Goal: Information Seeking & Learning: Check status

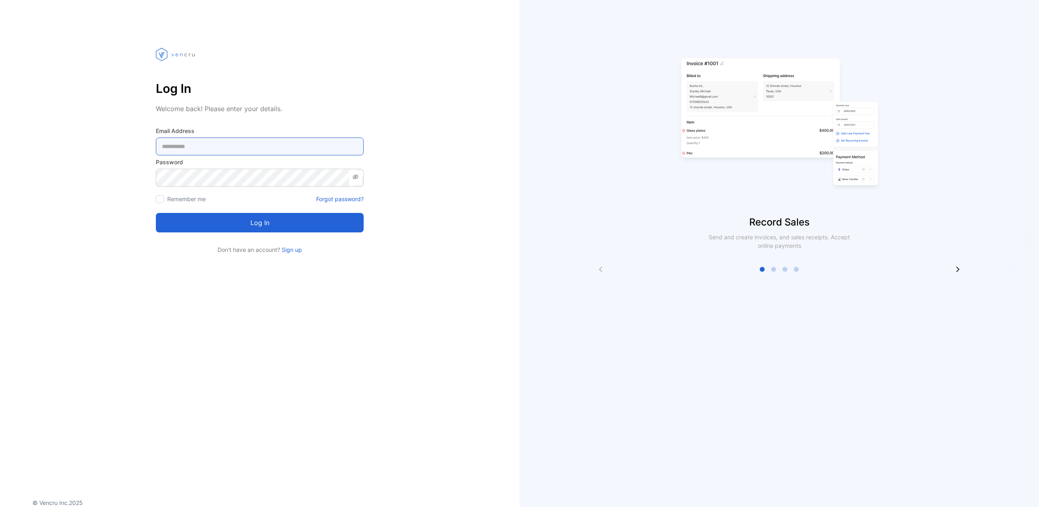
type Address-inputemail "**********"
click at [252, 219] on button "Log in" at bounding box center [260, 222] width 208 height 19
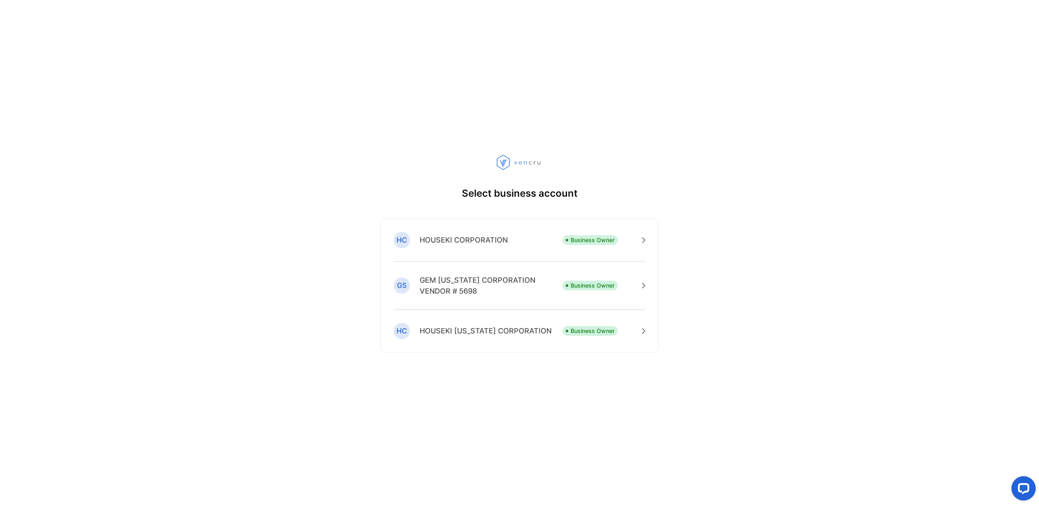
click at [462, 238] on p "HOUSEKI CORPORATION" at bounding box center [464, 240] width 88 height 11
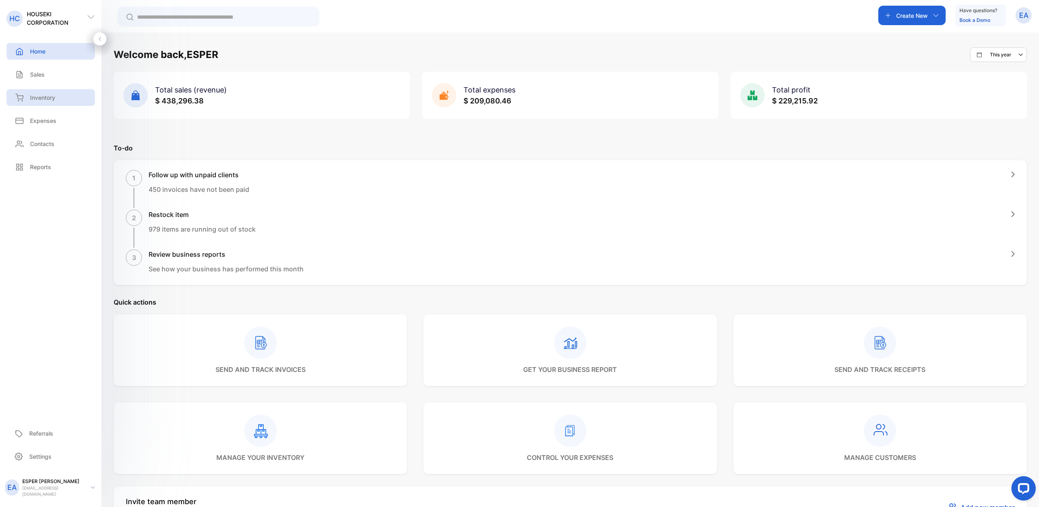
scroll to position [1, 0]
click at [37, 78] on p "Sales" at bounding box center [37, 74] width 15 height 9
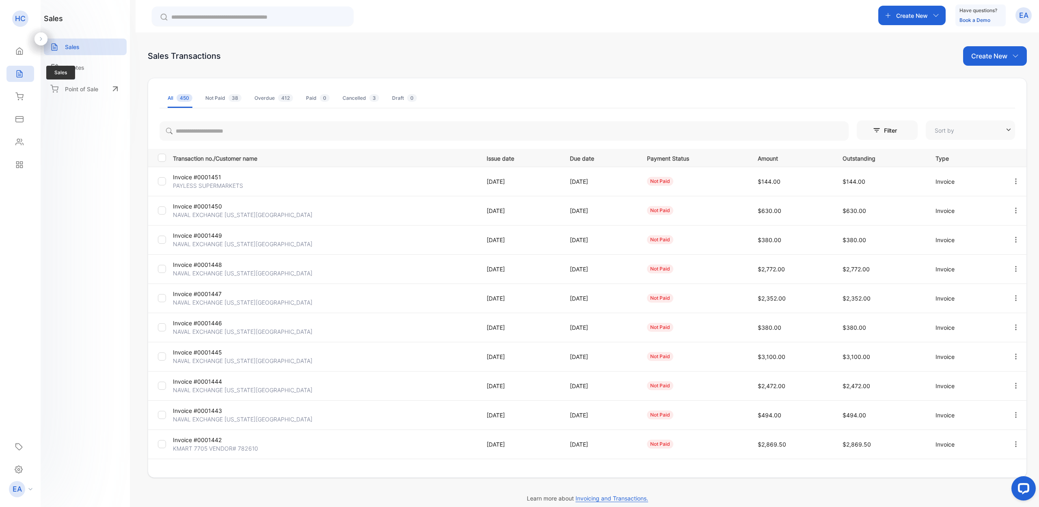
type input "**********"
click at [532, 472] on link "2" at bounding box center [525, 474] width 23 height 15
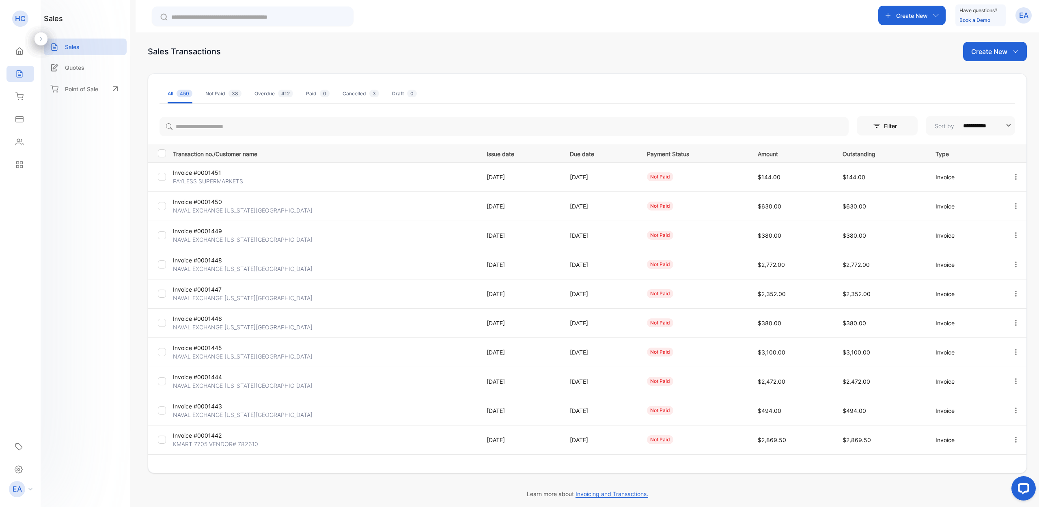
scroll to position [6, 0]
click at [240, 209] on p "NAVAL EXCHANGE [US_STATE][GEOGRAPHIC_DATA]" at bounding box center [243, 209] width 140 height 9
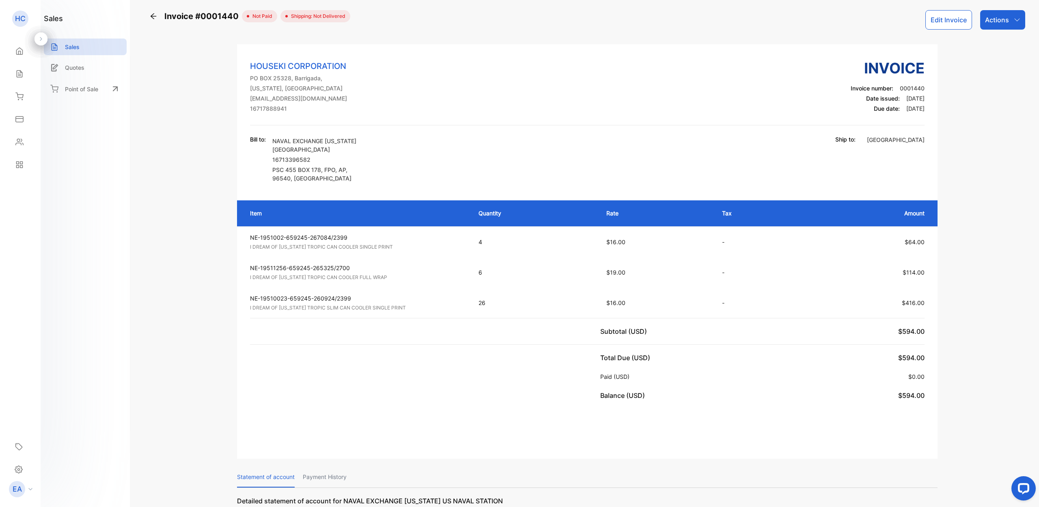
click at [153, 14] on icon at bounding box center [153, 16] width 8 height 8
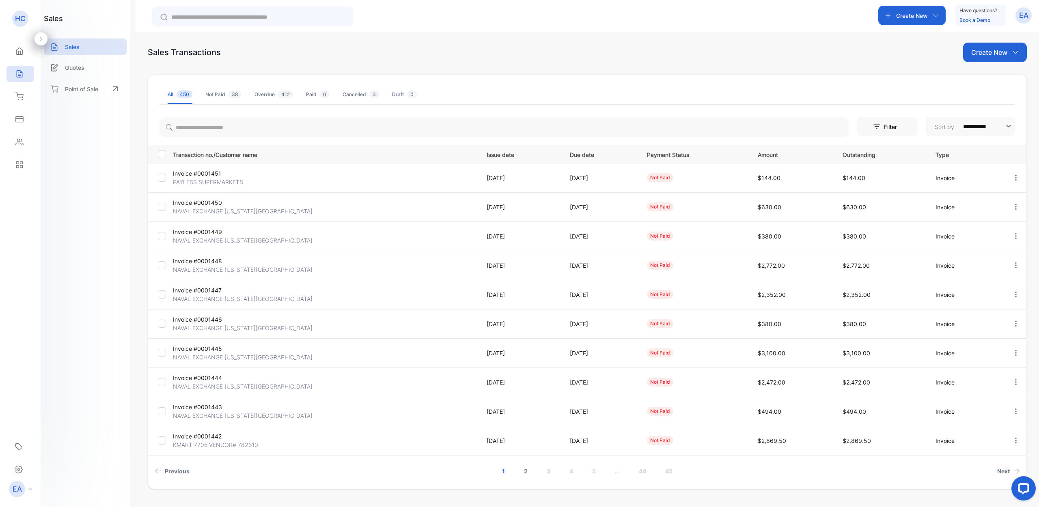
click at [521, 472] on link "2" at bounding box center [525, 471] width 23 height 15
click at [203, 436] on p "Invoice #0001432" at bounding box center [223, 436] width 101 height 9
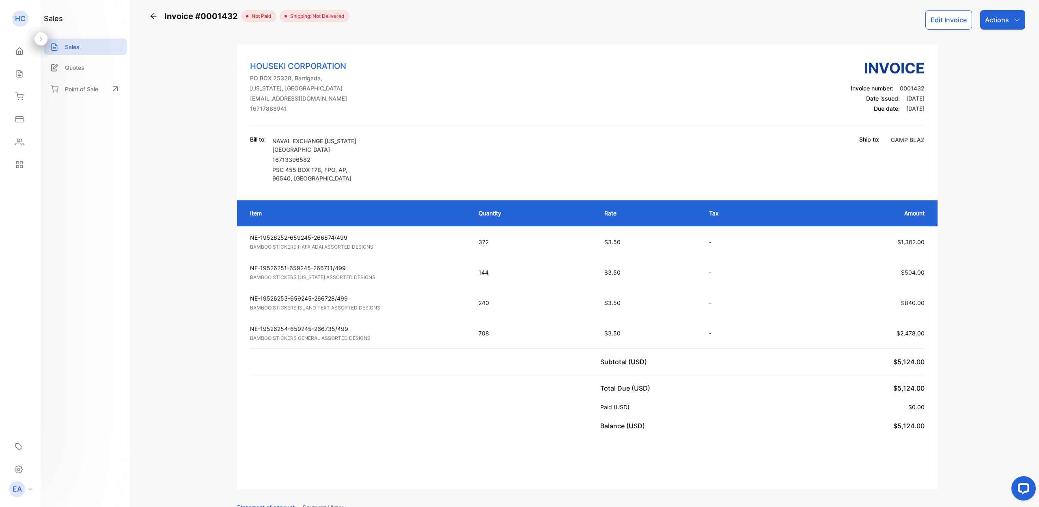
click at [153, 15] on icon at bounding box center [154, 16] width 6 height 6
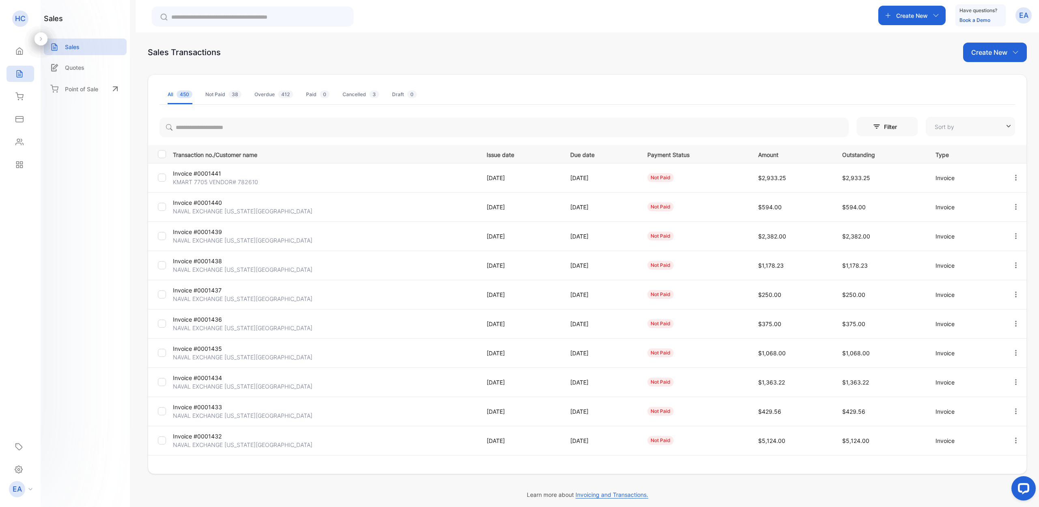
type input "**********"
click at [525, 471] on link "2" at bounding box center [525, 471] width 23 height 15
click at [537, 472] on link "3" at bounding box center [536, 471] width 23 height 15
click at [221, 437] on p "Invoice #0001422" at bounding box center [223, 436] width 101 height 9
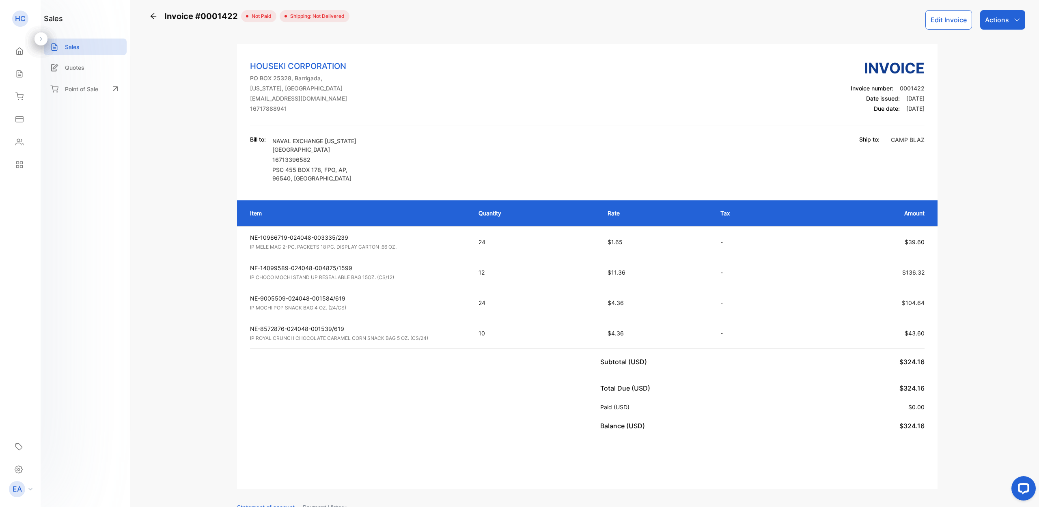
click at [153, 15] on icon at bounding box center [154, 16] width 6 height 6
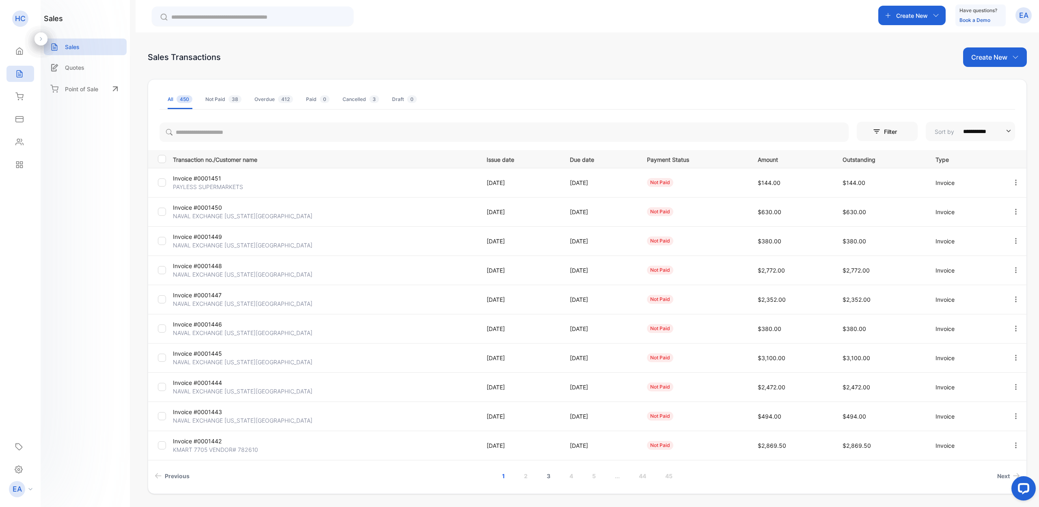
click at [546, 478] on link "3" at bounding box center [548, 476] width 23 height 15
click at [512, 475] on link "2" at bounding box center [514, 476] width 23 height 15
click at [270, 422] on p "NAVAL EXCHANGE [US_STATE][GEOGRAPHIC_DATA]" at bounding box center [243, 420] width 140 height 9
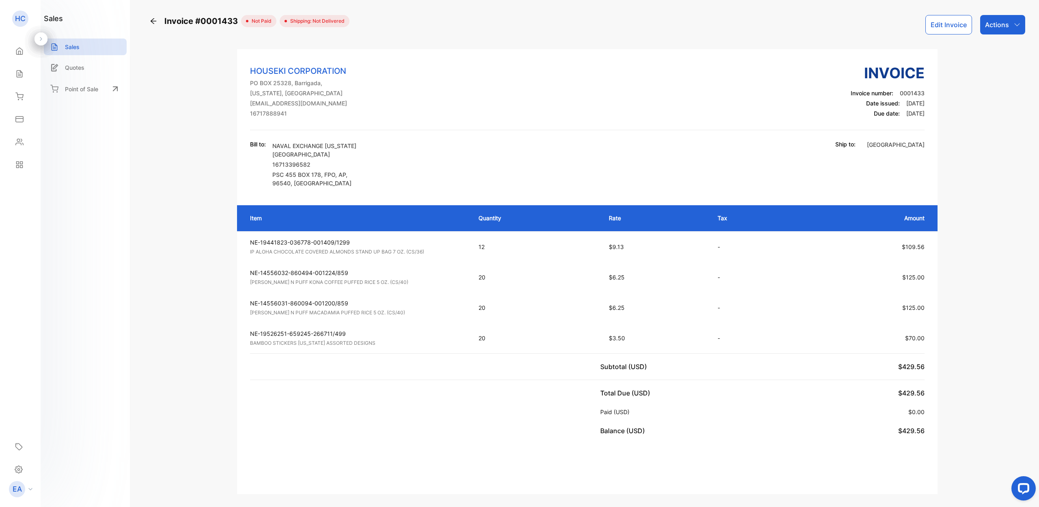
click at [156, 21] on icon at bounding box center [153, 21] width 8 height 8
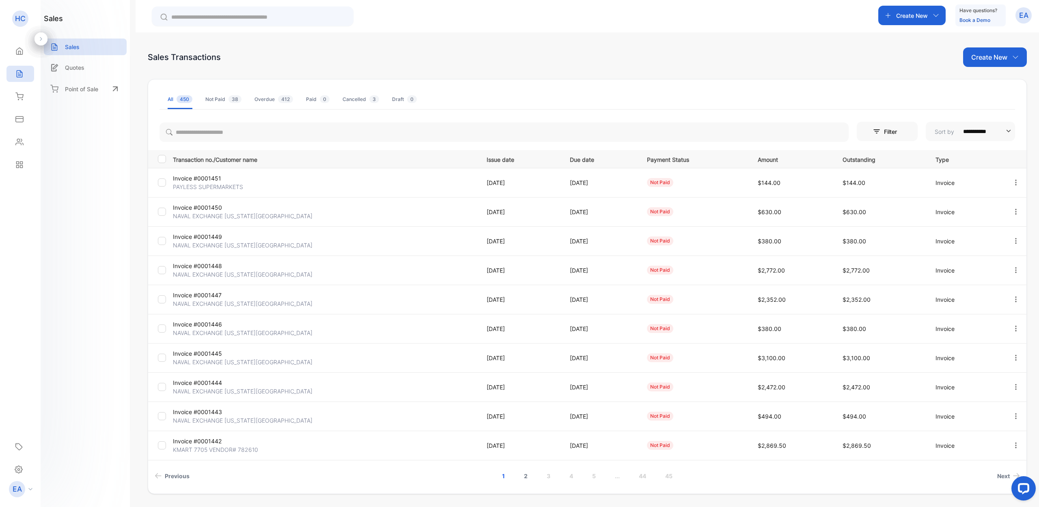
click at [525, 477] on link "2" at bounding box center [525, 476] width 23 height 15
click at [509, 355] on p "[DATE]" at bounding box center [520, 358] width 67 height 9
click at [217, 355] on p "Invoice #0001435" at bounding box center [223, 353] width 101 height 9
